Goal: Transaction & Acquisition: Purchase product/service

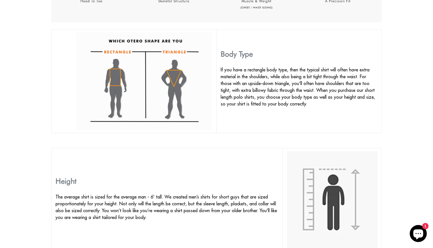
scroll to position [367, 0]
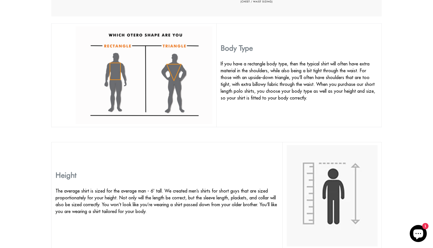
click at [121, 80] on img at bounding box center [144, 75] width 137 height 98
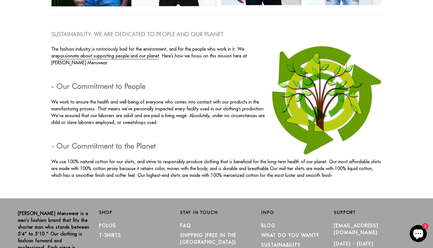
scroll to position [937, 0]
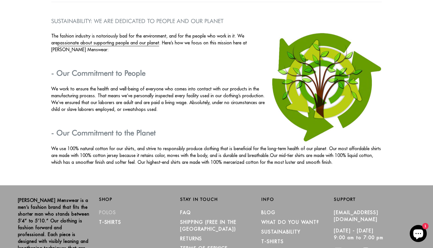
click at [108, 212] on link "Polos" at bounding box center [107, 213] width 17 height 6
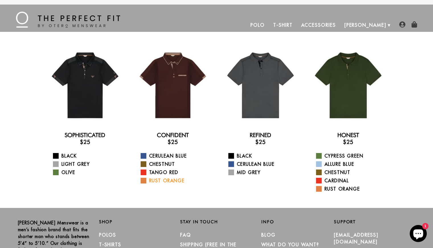
click at [156, 182] on link "Rust Orange" at bounding box center [177, 181] width 72 height 7
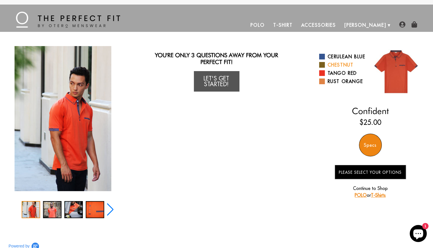
click at [331, 68] on link "Chestnut" at bounding box center [342, 65] width 47 height 7
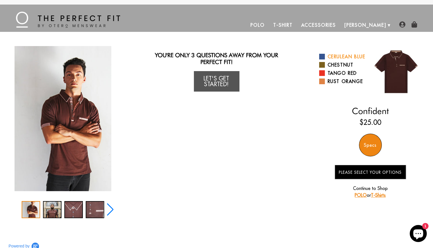
click at [333, 58] on link "Cerulean Blue" at bounding box center [342, 56] width 47 height 7
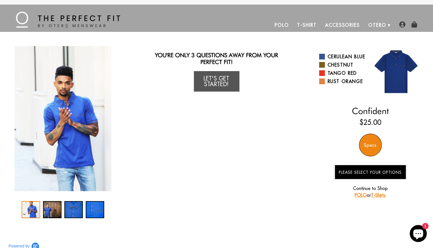
click at [370, 146] on div "Specs" at bounding box center [370, 145] width 23 height 23
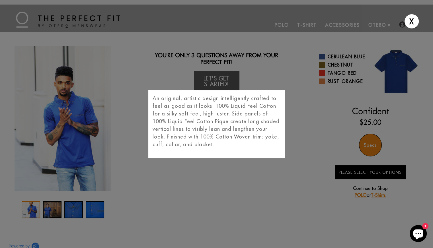
click at [308, 171] on div "X An original, artistic design intelligently crafted to feel as good as it look…" at bounding box center [216, 124] width 433 height 248
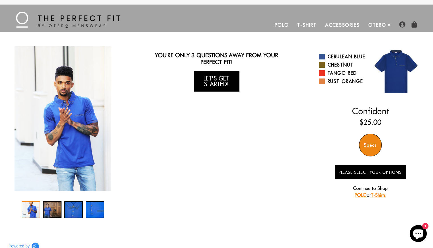
click at [214, 87] on link "Let's Get Started!" at bounding box center [217, 81] width 46 height 21
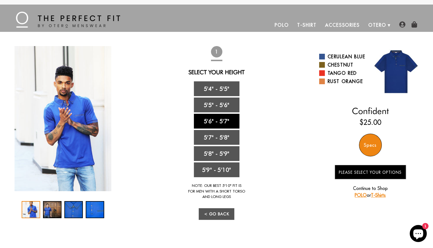
click at [210, 120] on link "5'6" - 5'7"" at bounding box center [217, 121] width 46 height 15
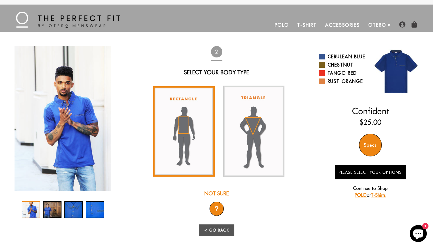
click at [185, 122] on img at bounding box center [184, 131] width 62 height 91
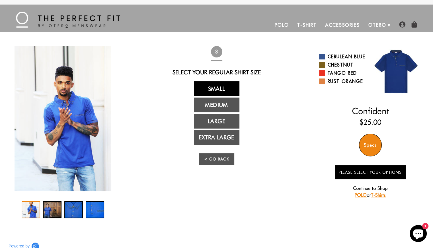
click at [215, 88] on link "Small" at bounding box center [217, 88] width 46 height 15
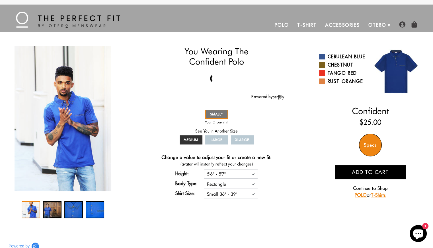
click at [253, 173] on select "5'4" - 5'5" 5'5" - 5'6" 5'6" - 5'7" 5'7" - 5'8" 5'8" - 5'9" 5'9" - 5'10"" at bounding box center [231, 174] width 54 height 9
select select "57-58"
click at [204, 170] on select "5'4" - 5'5" 5'5" - 5'6" 5'6" - 5'7" 5'7" - 5'8" 5'8" - 5'9" 5'9" - 5'10"" at bounding box center [231, 174] width 54 height 9
select select "57-58"
